Goal: Task Accomplishment & Management: Use online tool/utility

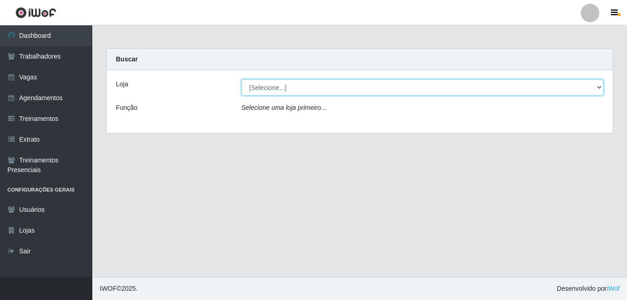
click at [321, 89] on select "[Selecione...] BL Importadora" at bounding box center [422, 87] width 362 height 16
select select "259"
click at [241, 79] on select "[Selecione...] BL Importadora" at bounding box center [422, 87] width 362 height 16
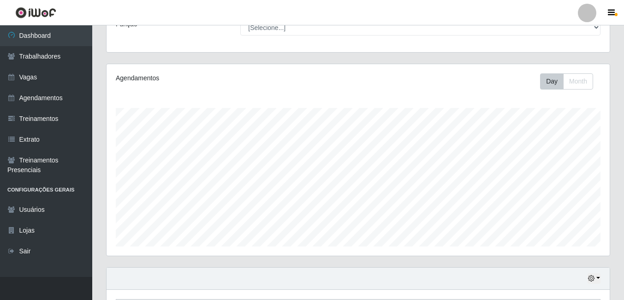
scroll to position [231, 0]
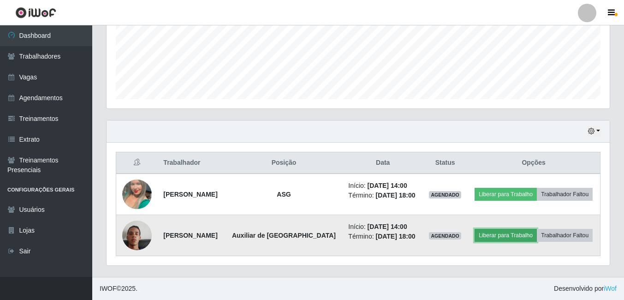
click at [509, 234] on button "Liberar para Trabalho" at bounding box center [506, 235] width 62 height 13
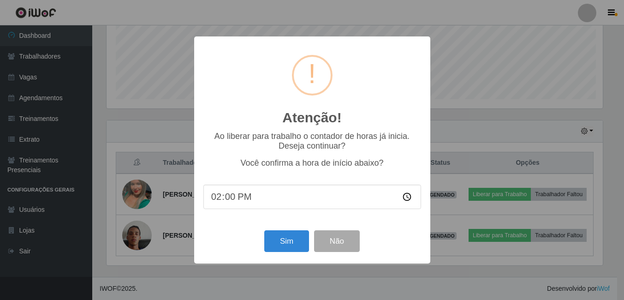
scroll to position [191, 499]
click at [292, 240] on button "Sim" at bounding box center [287, 241] width 45 height 22
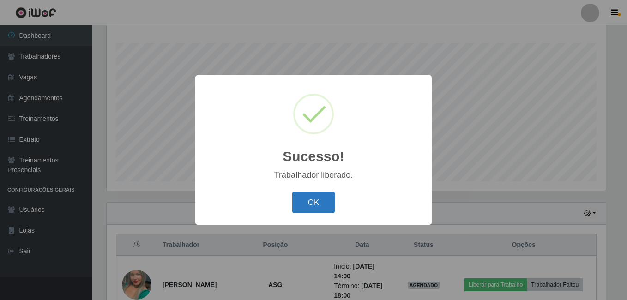
click at [329, 206] on button "OK" at bounding box center [313, 202] width 43 height 22
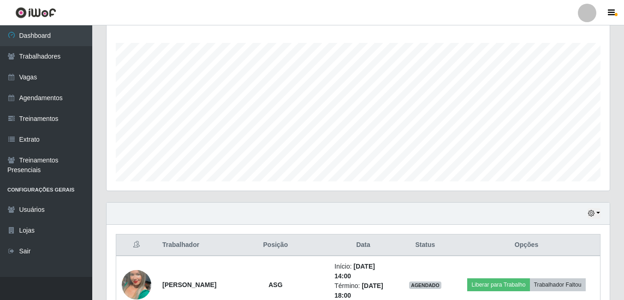
scroll to position [241, 0]
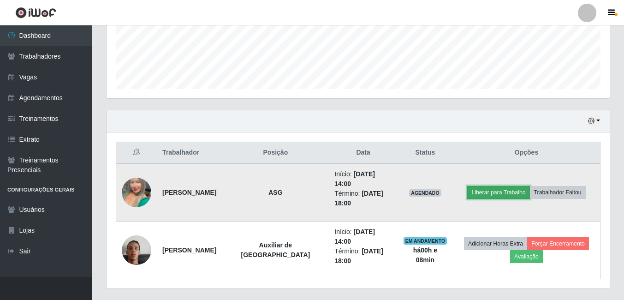
click at [478, 190] on button "Liberar para Trabalho" at bounding box center [498, 192] width 62 height 13
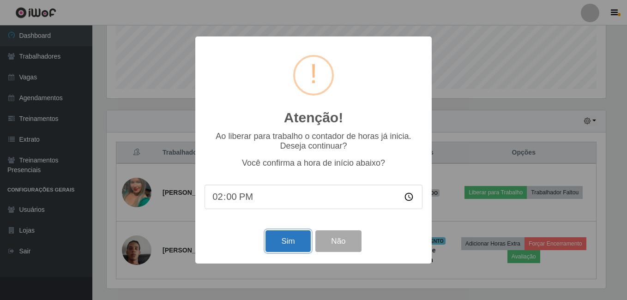
click at [298, 238] on button "Sim" at bounding box center [287, 241] width 45 height 22
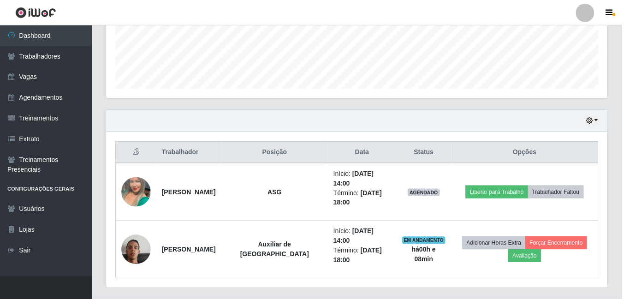
scroll to position [149, 0]
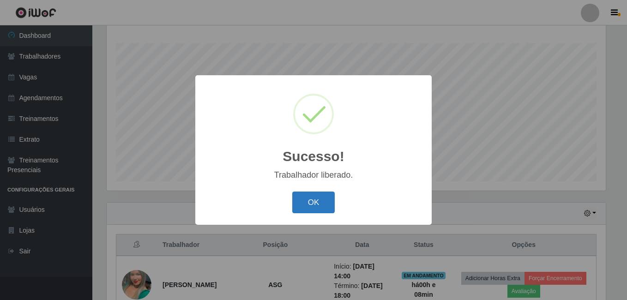
click at [307, 198] on button "OK" at bounding box center [313, 202] width 43 height 22
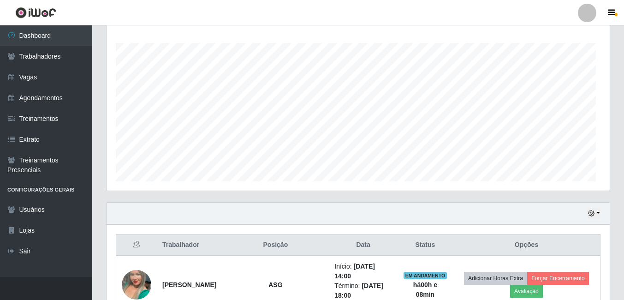
scroll to position [191, 503]
